Goal: Task Accomplishment & Management: Complete application form

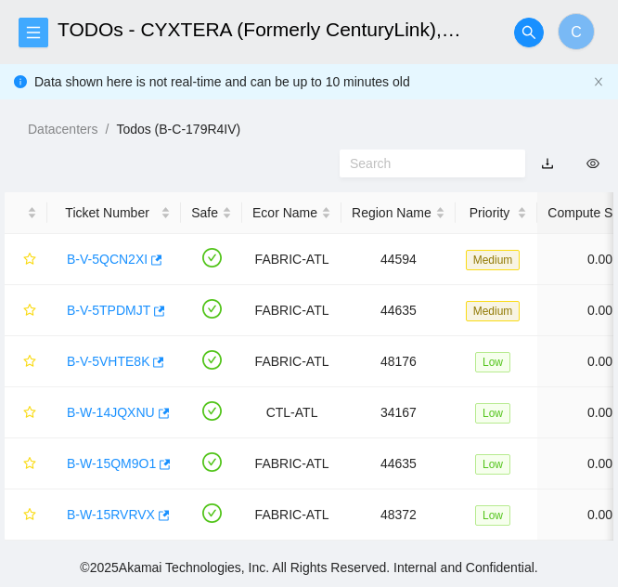
click at [43, 45] on button "button" at bounding box center [34, 33] width 30 height 30
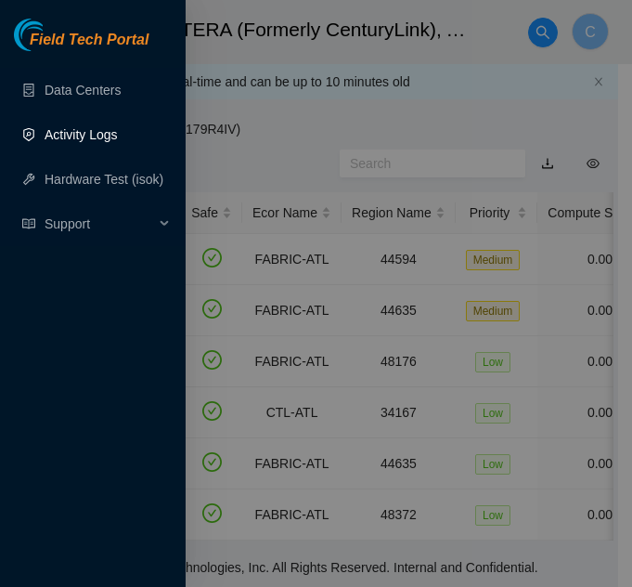
click at [79, 131] on link "Activity Logs" at bounding box center [81, 134] width 73 height 15
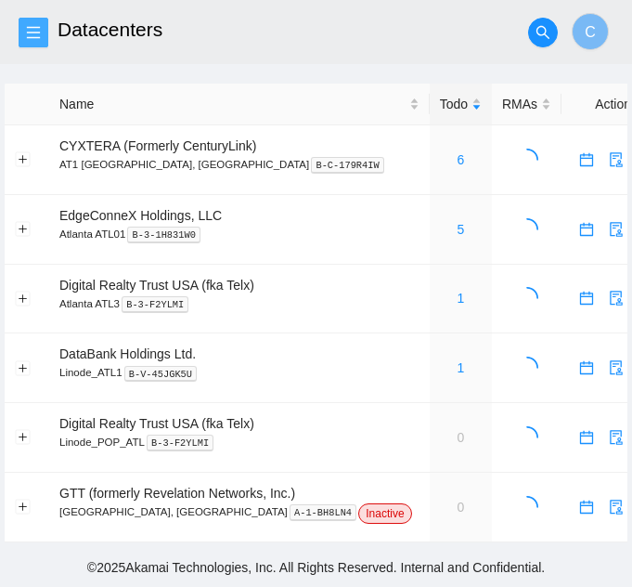
click at [42, 47] on header "Datacenters C" at bounding box center [316, 32] width 632 height 64
click at [45, 36] on span "menu" at bounding box center [33, 32] width 28 height 15
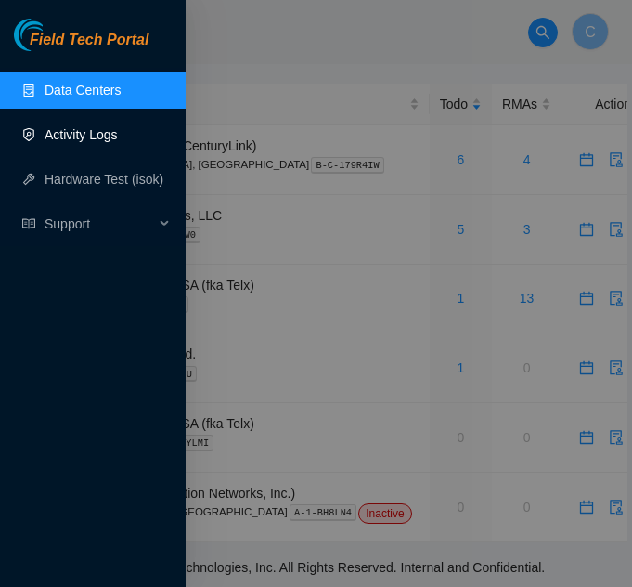
click at [55, 136] on link "Activity Logs" at bounding box center [81, 134] width 73 height 15
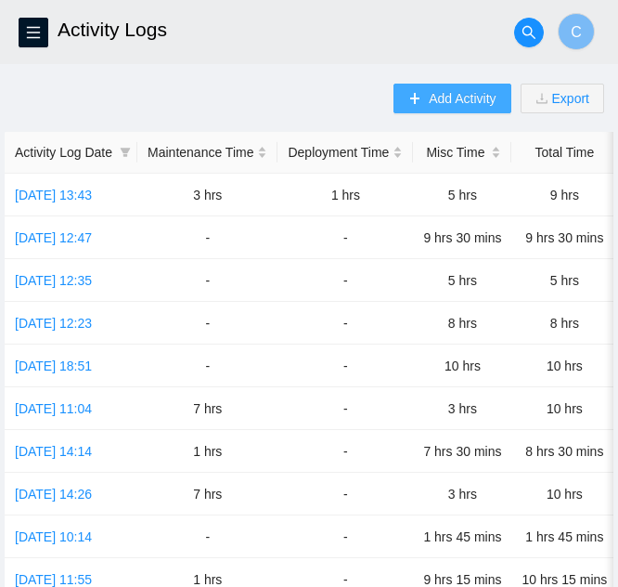
click at [458, 102] on span "Add Activity" at bounding box center [462, 98] width 67 height 20
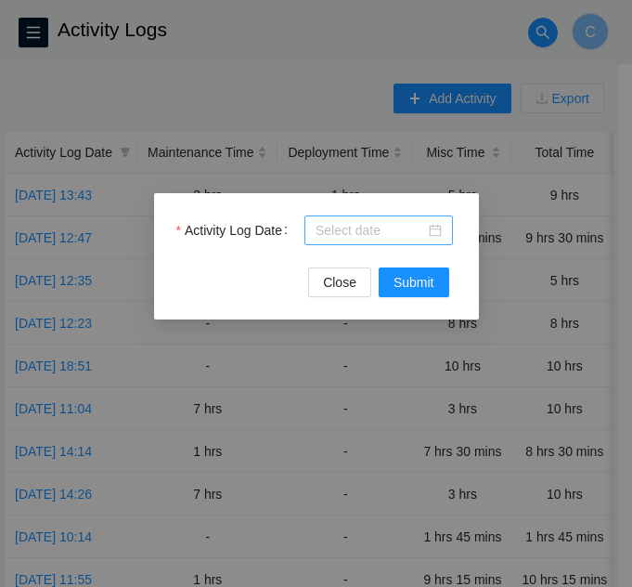
click at [366, 235] on input "Activity Log Date" at bounding box center [371, 230] width 110 height 20
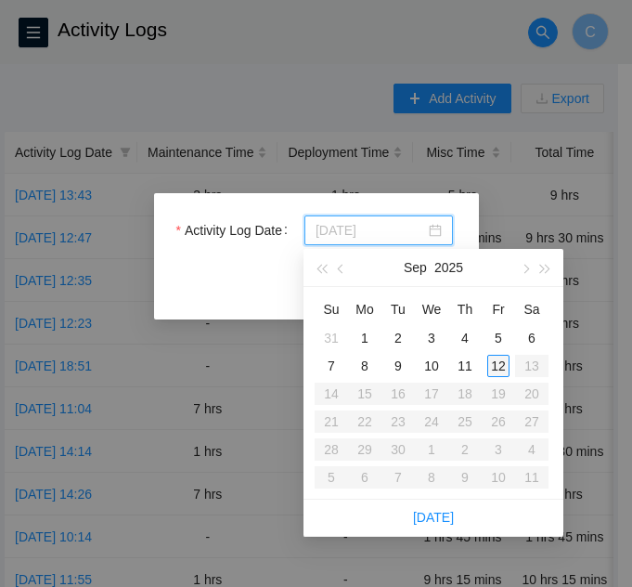
type input "2025-09-12"
click at [497, 366] on div "12" at bounding box center [498, 366] width 22 height 22
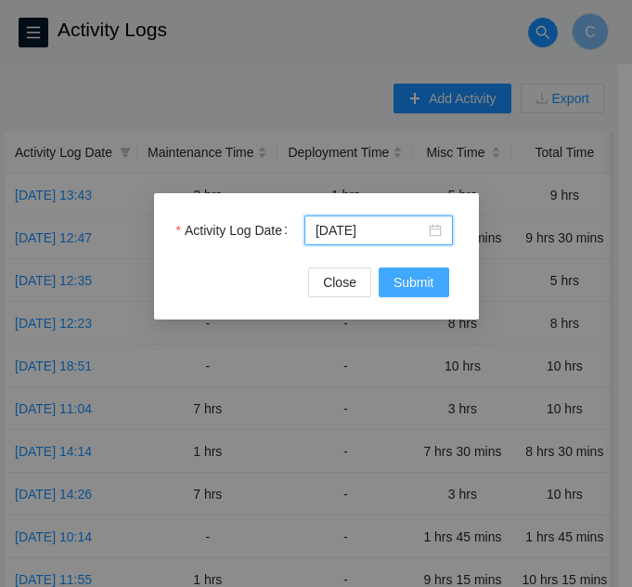
click at [402, 294] on button "Submit" at bounding box center [414, 282] width 71 height 30
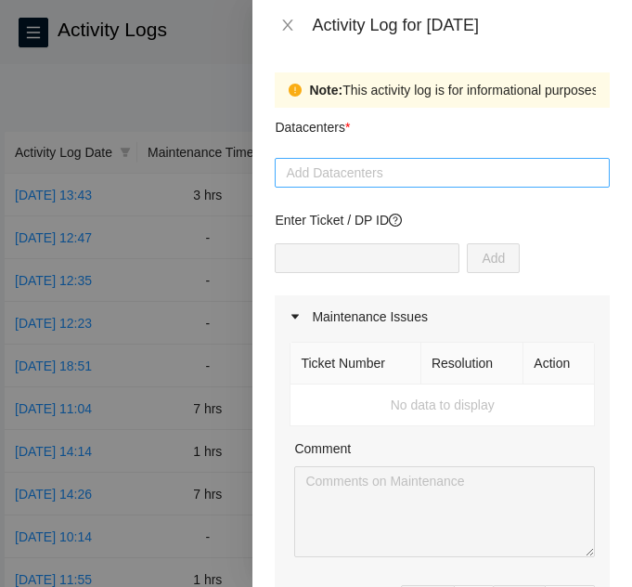
click at [411, 175] on div at bounding box center [442, 173] width 326 height 22
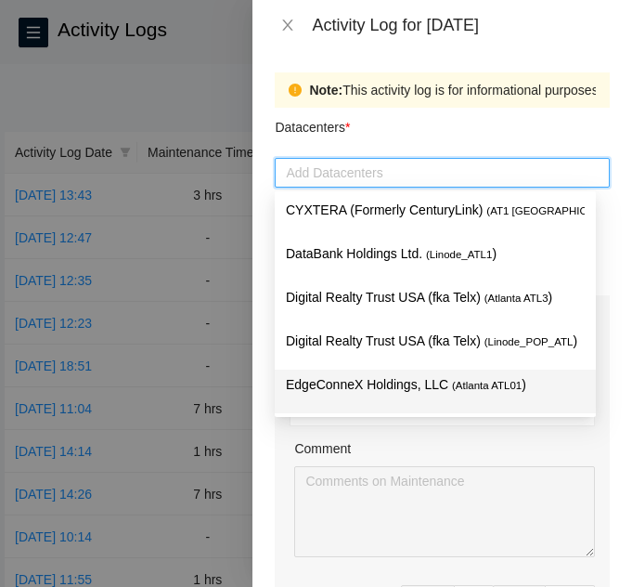
click at [358, 380] on p "EdgeConneX Holdings, LLC ( Atlanta ATL01 )" at bounding box center [435, 384] width 299 height 21
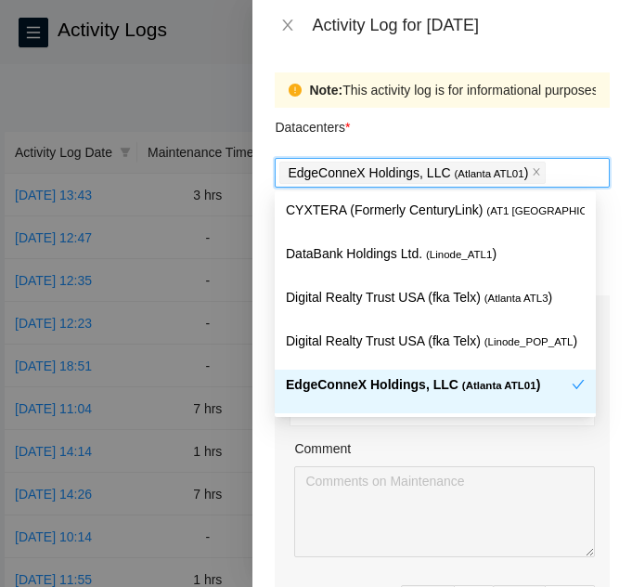
click at [358, 424] on td "No data to display" at bounding box center [443, 405] width 305 height 42
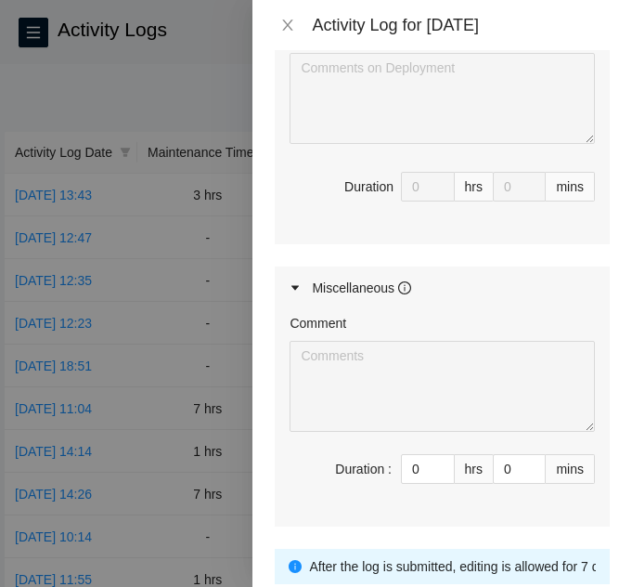
scroll to position [836, 0]
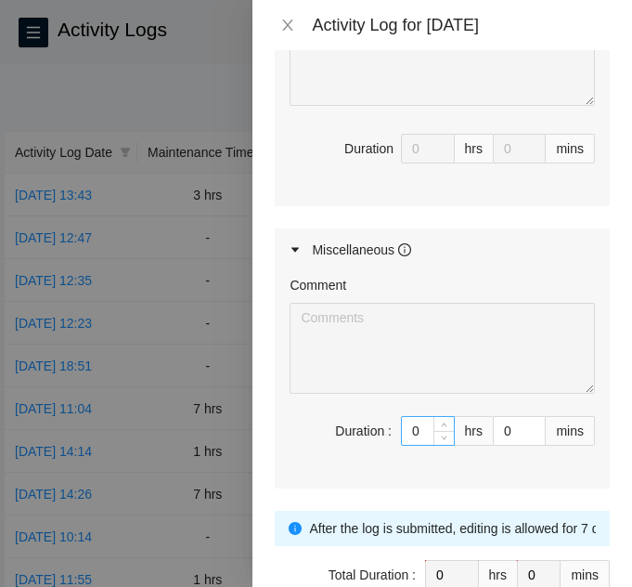
click at [405, 435] on input "0" at bounding box center [428, 431] width 52 height 28
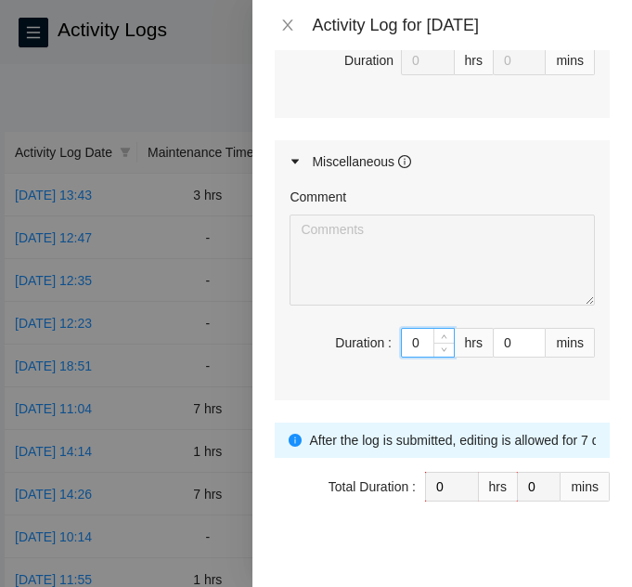
scroll to position [941, 0]
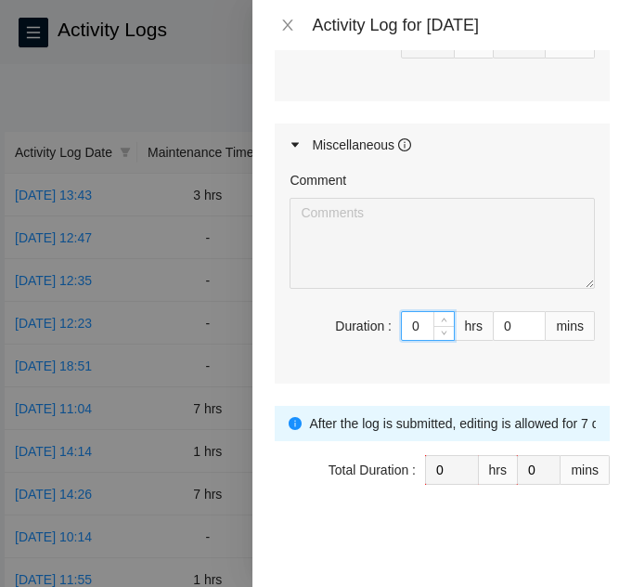
type input "09"
type input "9"
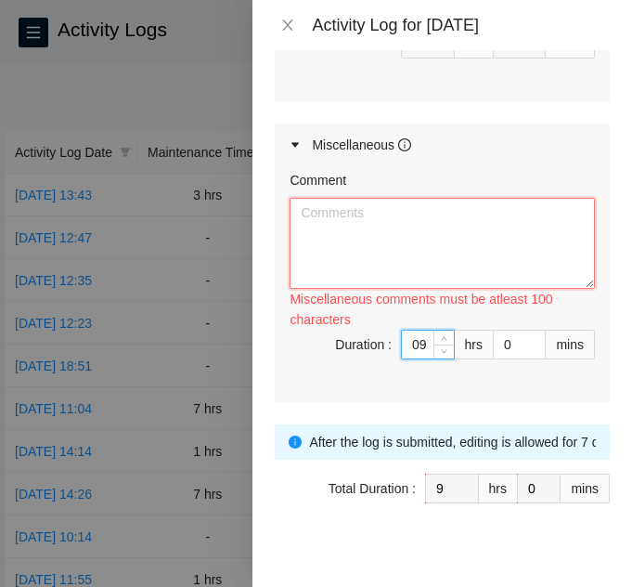
type input "9"
click at [385, 264] on textarea "Comment" at bounding box center [442, 243] width 305 height 91
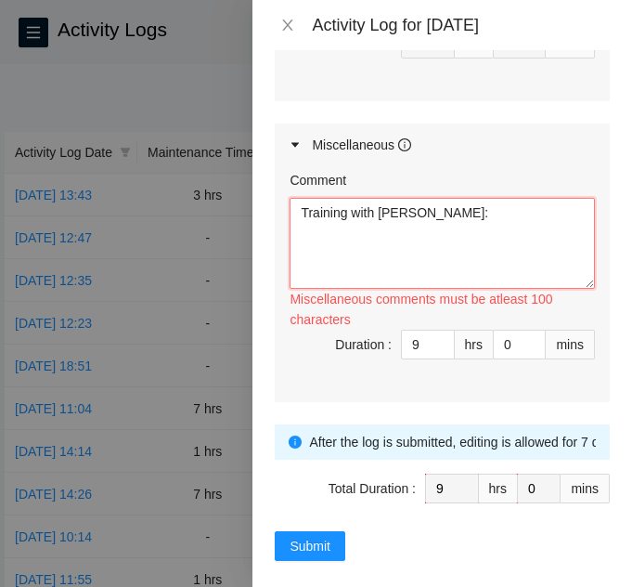
click at [422, 228] on textarea "Training with Chris:" at bounding box center [442, 243] width 305 height 91
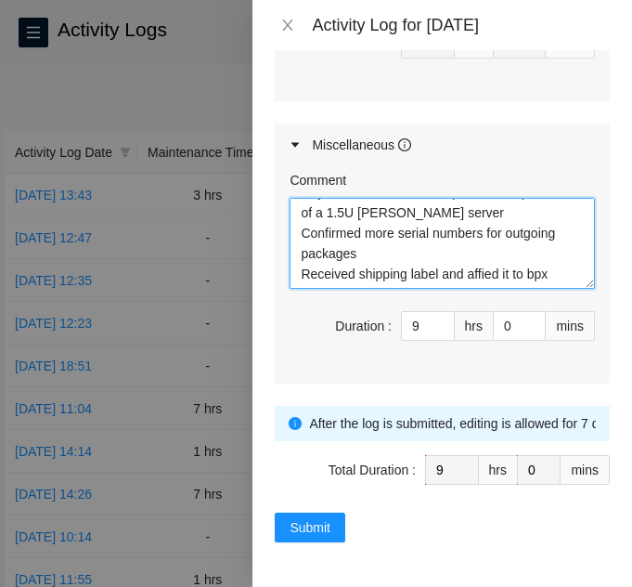
scroll to position [56, 0]
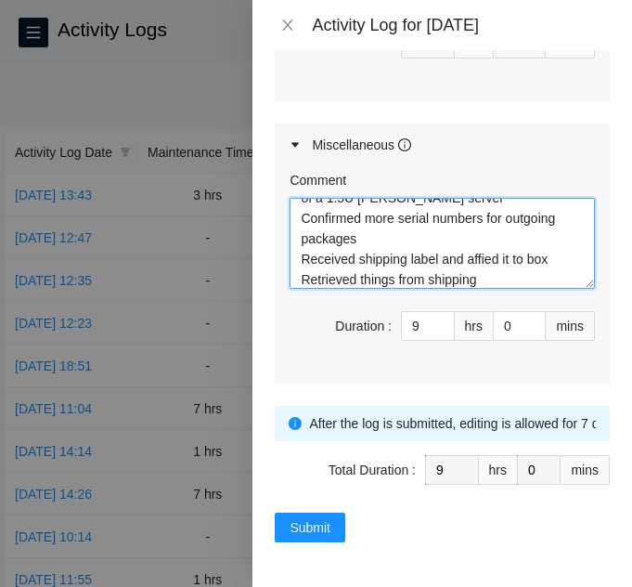
drag, startPoint x: 428, startPoint y: 225, endPoint x: 454, endPoint y: 263, distance: 46.1
click at [449, 247] on textarea "Training with Chris: Taught him the ways of a SATA cable swap and the replaceme…" at bounding box center [442, 243] width 305 height 91
click at [452, 262] on textarea "Training with Chris: Taught him the ways of a SATA cable swap and the replaceme…" at bounding box center [442, 243] width 305 height 91
click at [492, 277] on textarea "Training with Chris: Taught him the ways of a SATA cable swap and the replaceme…" at bounding box center [442, 243] width 305 height 91
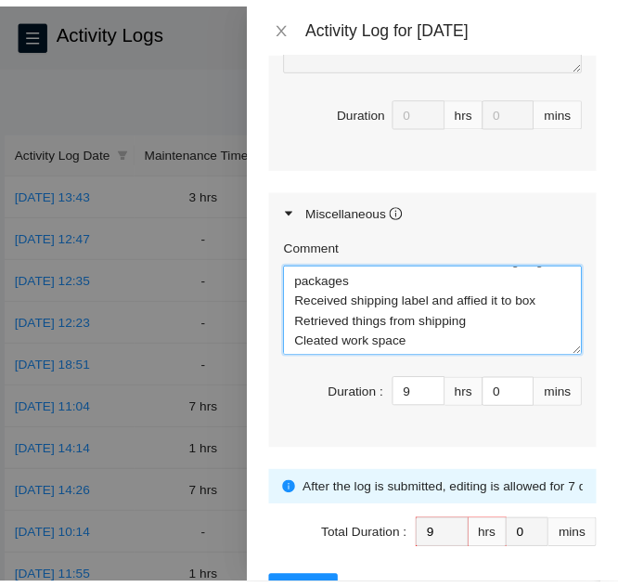
scroll to position [941, 0]
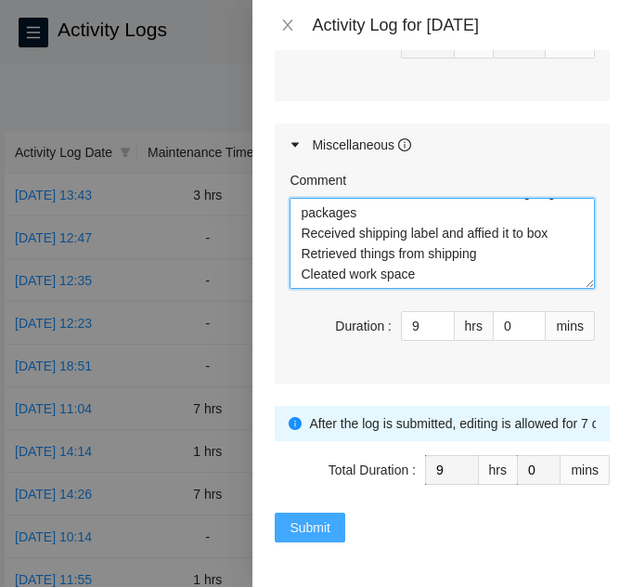
type textarea "Training with Chris: Taught him the ways of a SATA cable swap and the replaceme…"
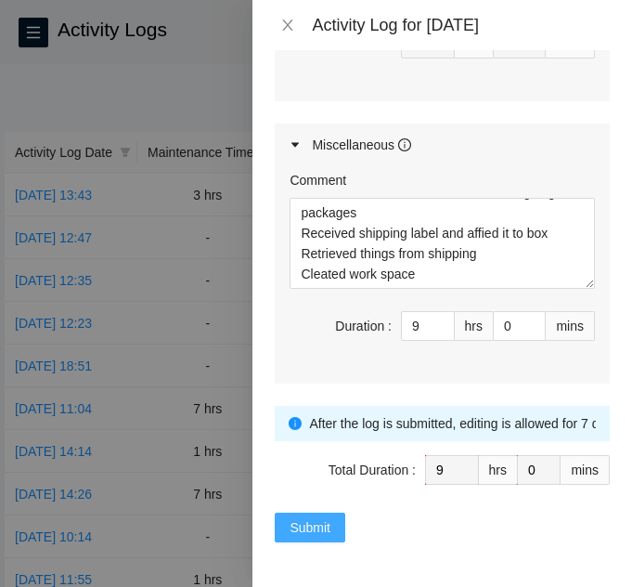
click at [322, 539] on button "Submit" at bounding box center [310, 528] width 71 height 30
